Goal: Browse casually

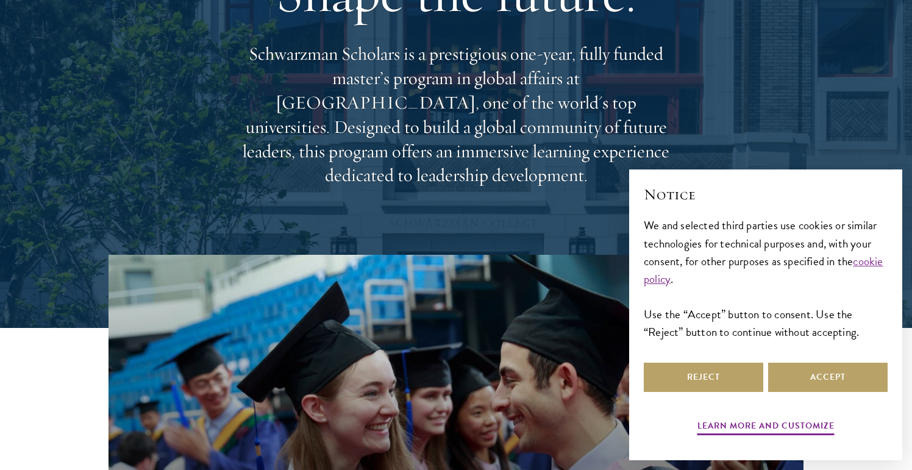
drag, startPoint x: 374, startPoint y: 249, endPoint x: 377, endPoint y: 45, distance: 204.2
click at [377, 45] on div "Shape the future. Schwarzman Scholars is a prestigious one-year, fully funded m…" at bounding box center [456, 73] width 790 height 363
click at [377, 45] on div "Shape the future. Schwarzman Scholars is a prestigious one-year, fully funded m…" at bounding box center [455, 73] width 439 height 351
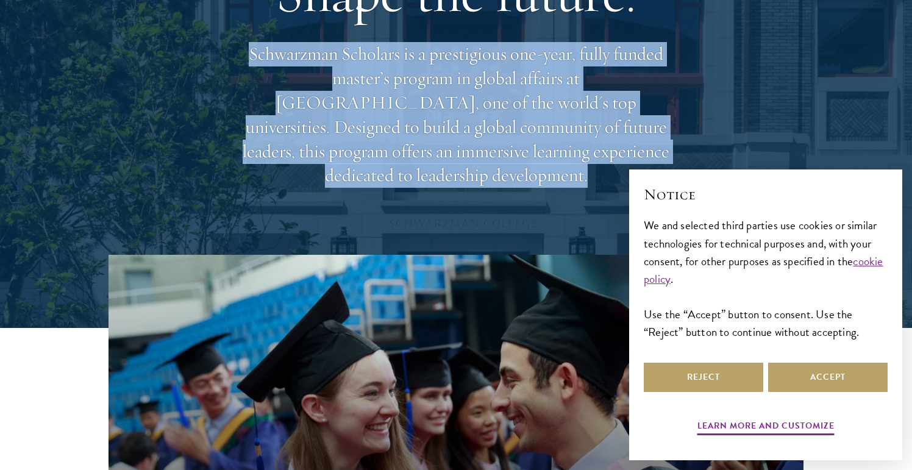
drag, startPoint x: 377, startPoint y: 45, endPoint x: 389, endPoint y: 181, distance: 136.4
click at [389, 182] on div "Shape the future. Schwarzman Scholars is a prestigious one-year, fully funded m…" at bounding box center [455, 73] width 439 height 351
click at [389, 181] on div "Shape the future. Schwarzman Scholars is a prestigious one-year, fully funded m…" at bounding box center [455, 73] width 439 height 351
drag, startPoint x: 389, startPoint y: 181, endPoint x: 390, endPoint y: 46, distance: 135.3
click at [390, 46] on div "Shape the future. Schwarzman Scholars is a prestigious one-year, fully funded m…" at bounding box center [455, 73] width 439 height 351
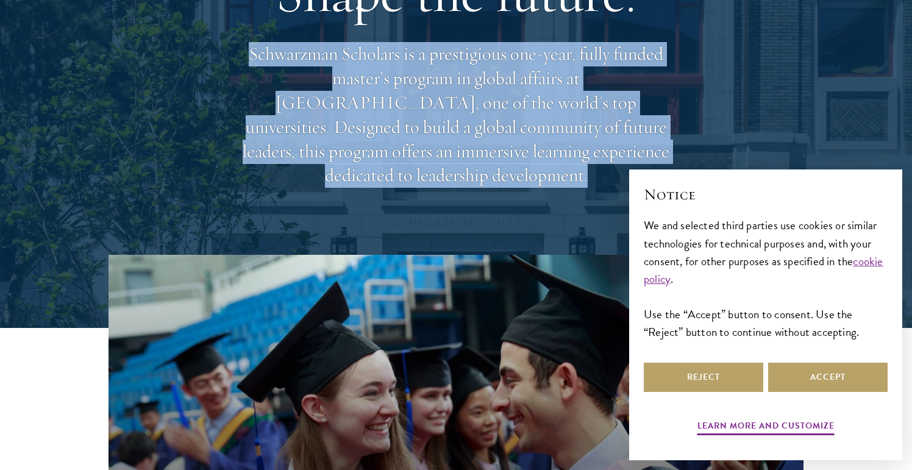
click at [390, 46] on div "Shape the future. Schwarzman Scholars is a prestigious one-year, fully funded m…" at bounding box center [455, 73] width 439 height 351
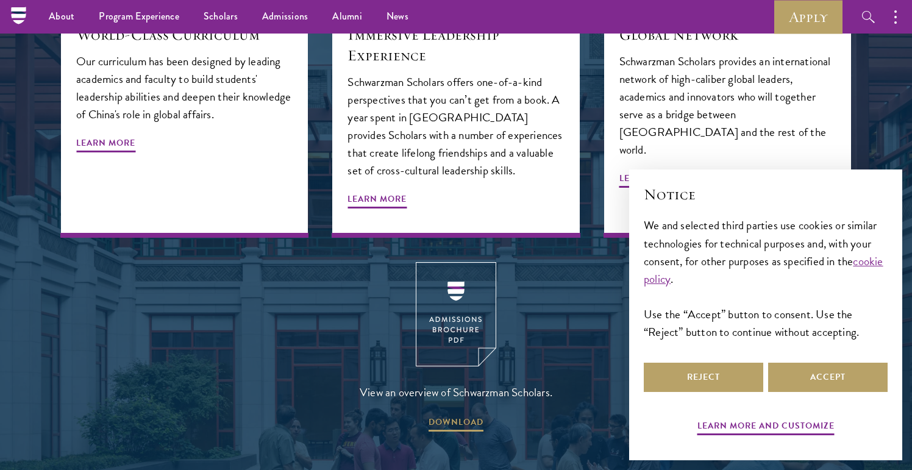
scroll to position [1333, 0]
